Goal: Task Accomplishment & Management: Complete application form

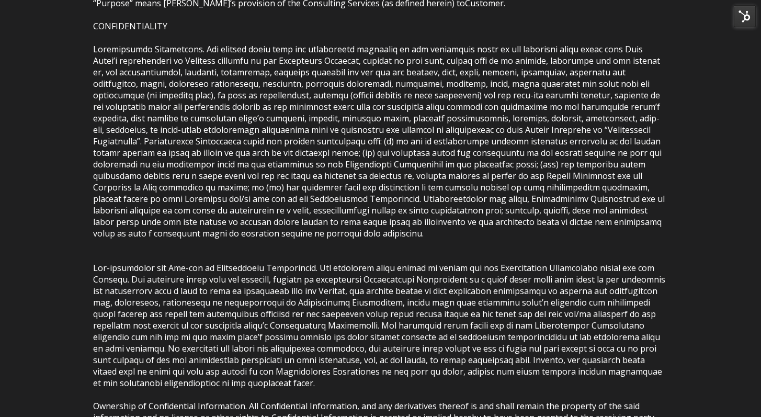
scroll to position [320, 0]
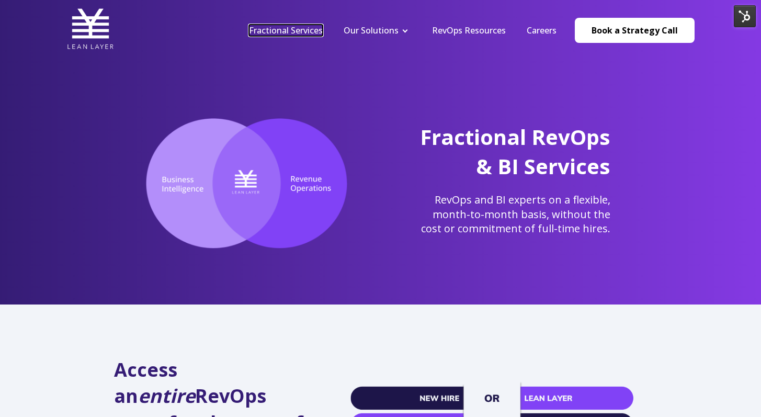
click at [287, 27] on link "Fractional Services" at bounding box center [286, 31] width 74 height 12
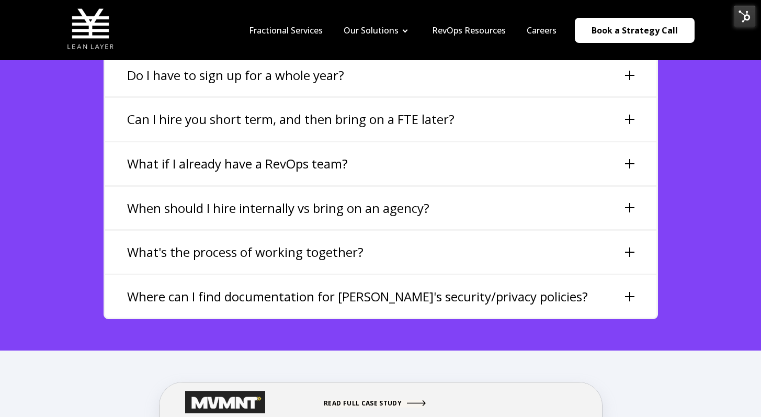
scroll to position [2439, 0]
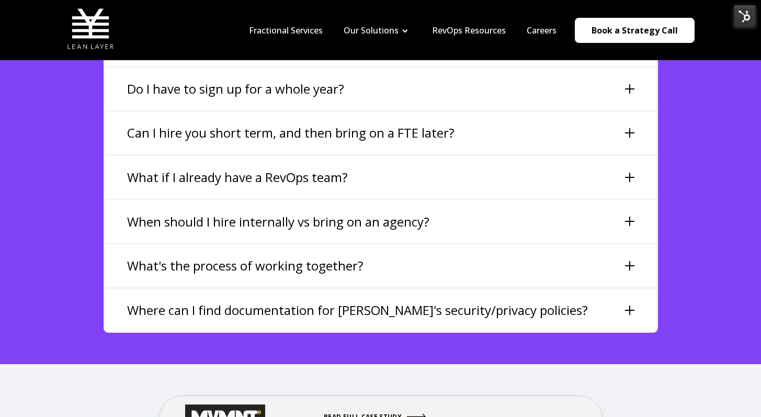
click at [557, 69] on div "Do I have to sign up for a whole year?" at bounding box center [380, 88] width 551 height 43
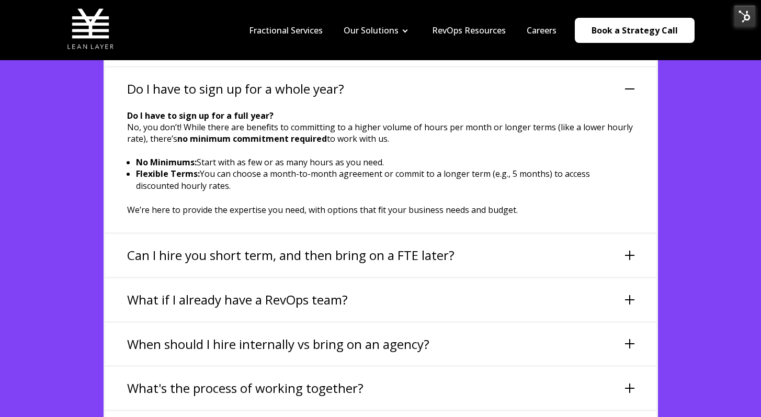
click at [557, 69] on div "Do I have to sign up for a whole year?" at bounding box center [380, 88] width 551 height 43
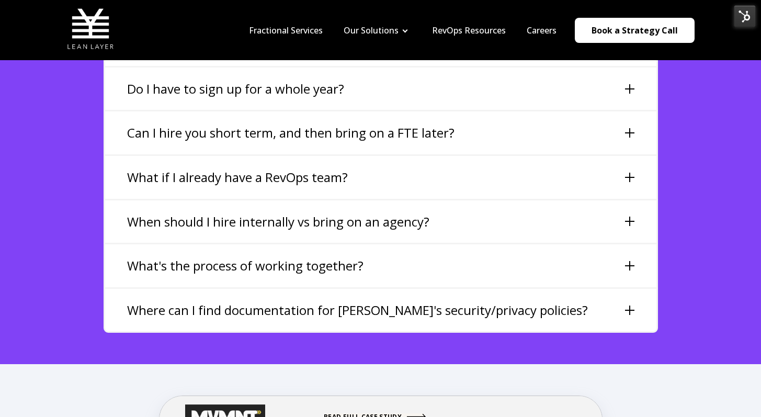
click at [559, 111] on div "Can I hire you short term, and then bring on a FTE later?" at bounding box center [380, 132] width 551 height 43
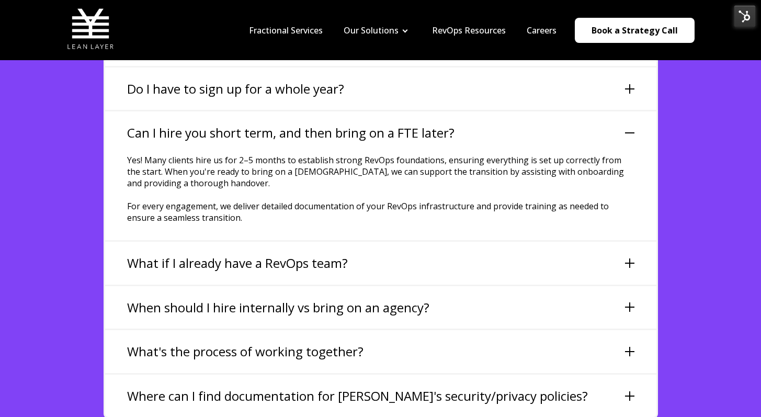
click at [559, 111] on div "Can I hire you short term, and then bring on a FTE later?" at bounding box center [380, 132] width 551 height 43
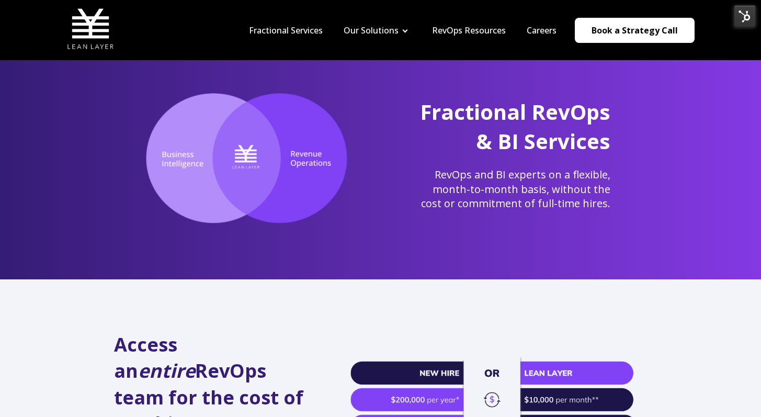
scroll to position [0, 0]
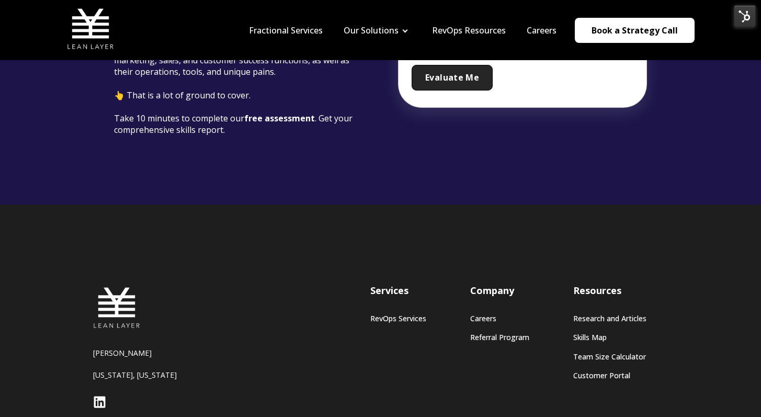
scroll to position [65, 0]
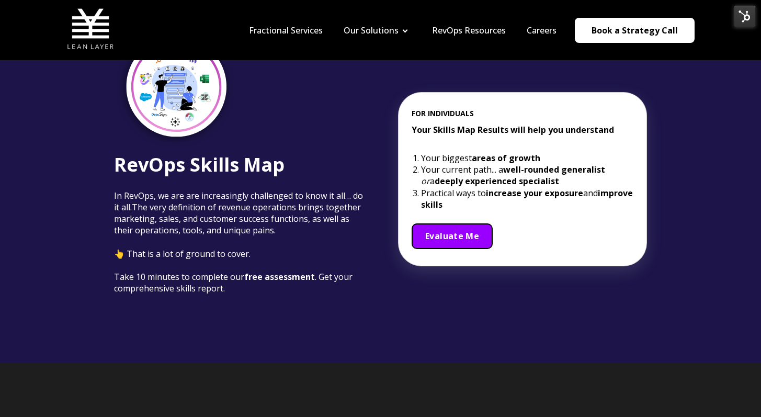
click at [450, 231] on span "Evaluate Me" at bounding box center [452, 236] width 54 height 12
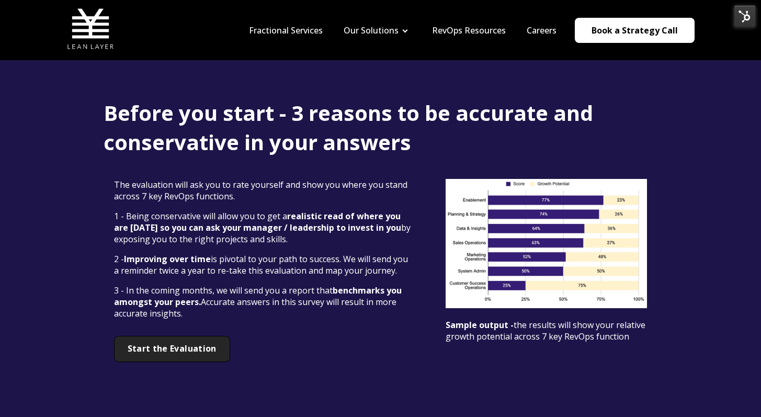
scroll to position [20, 0]
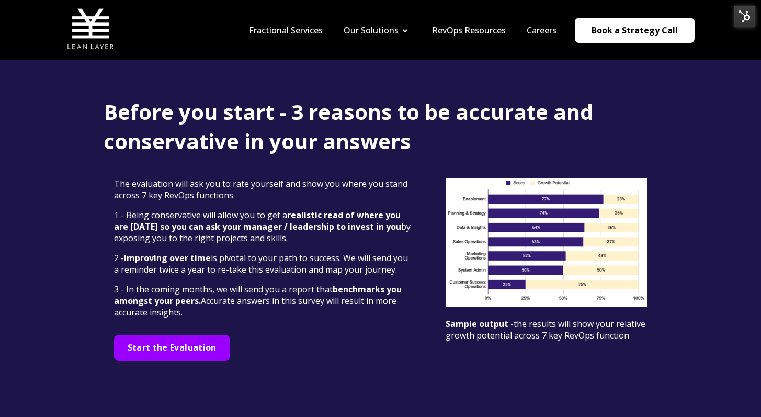
click at [201, 336] on div "Start the Evaluation" at bounding box center [172, 348] width 116 height 26
click at [204, 349] on span "Start the Evaluation" at bounding box center [172, 347] width 89 height 12
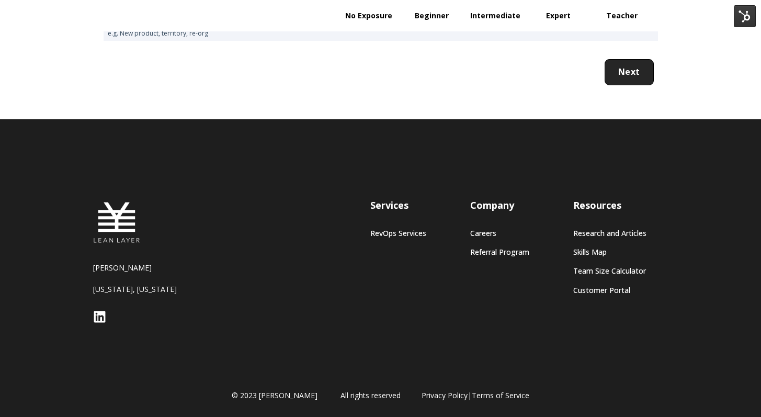
scroll to position [2012, 0]
